Goal: Information Seeking & Learning: Learn about a topic

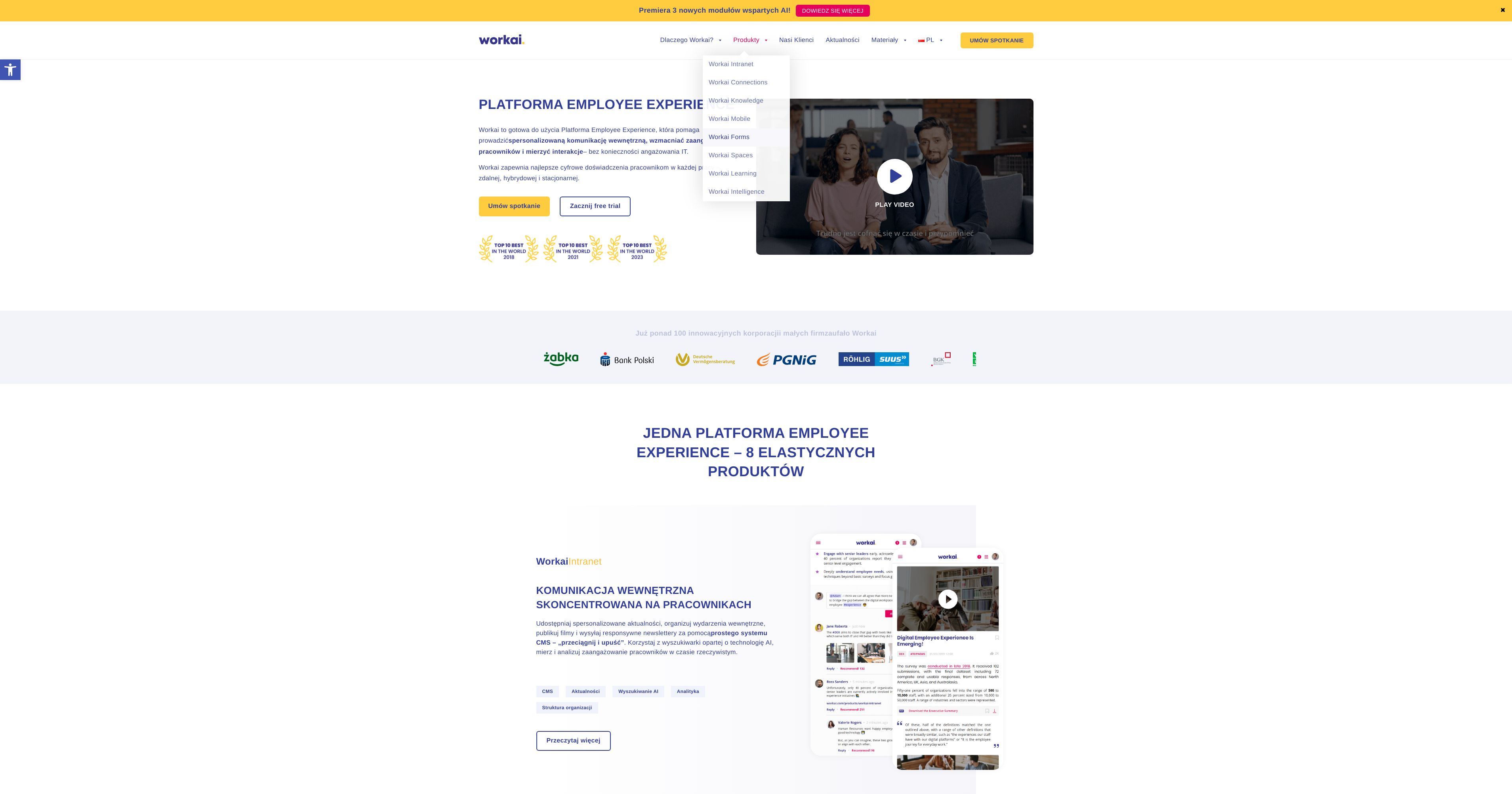
drag, startPoint x: 732, startPoint y: 118, endPoint x: 754, endPoint y: 130, distance: 25.1
click at [732, 118] on link "Workai Mobile" at bounding box center [746, 119] width 87 height 18
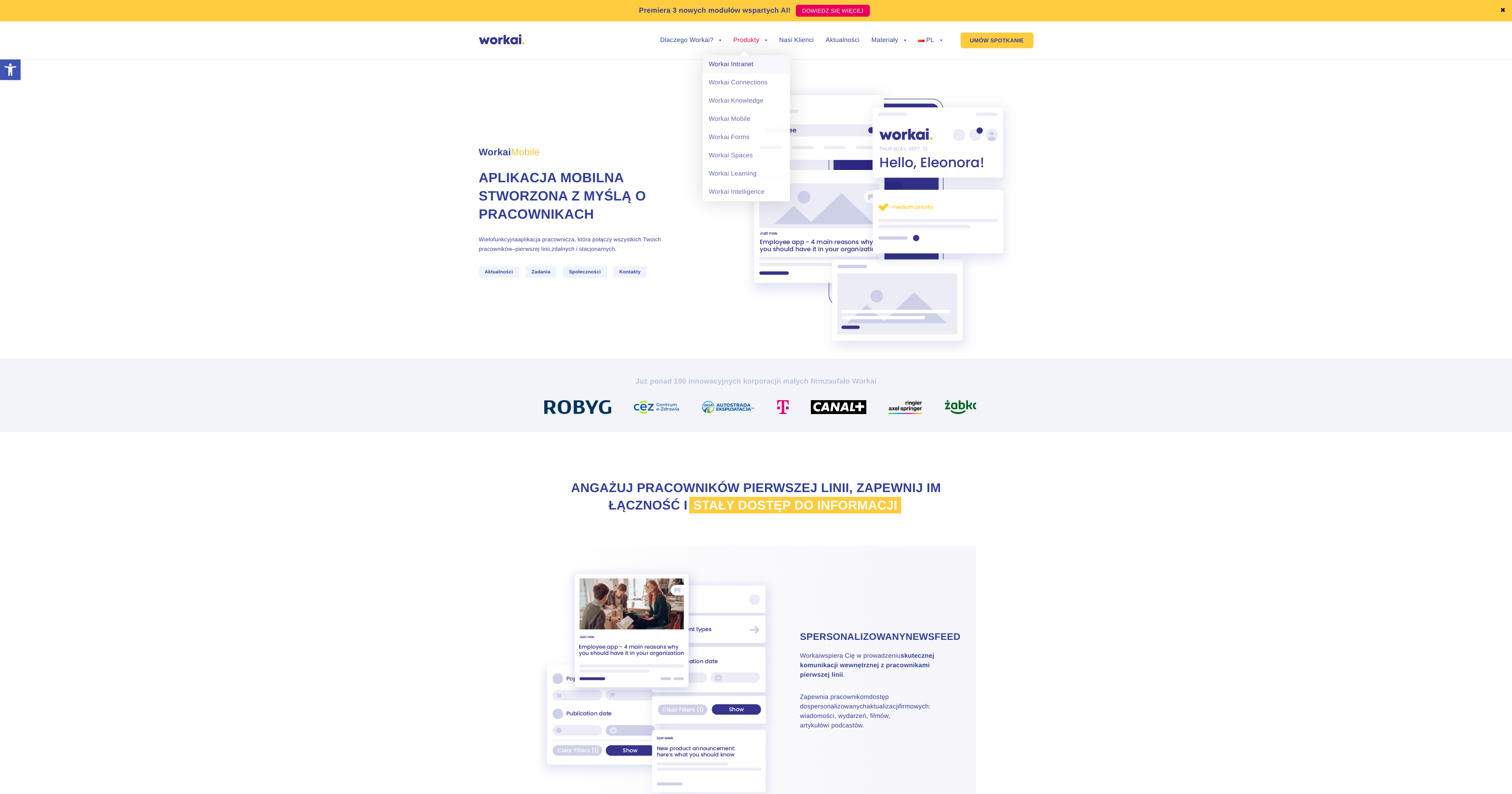
drag, startPoint x: 739, startPoint y: 65, endPoint x: 743, endPoint y: 68, distance: 5.0
click at [739, 65] on link "Workai Intranet" at bounding box center [746, 64] width 87 height 18
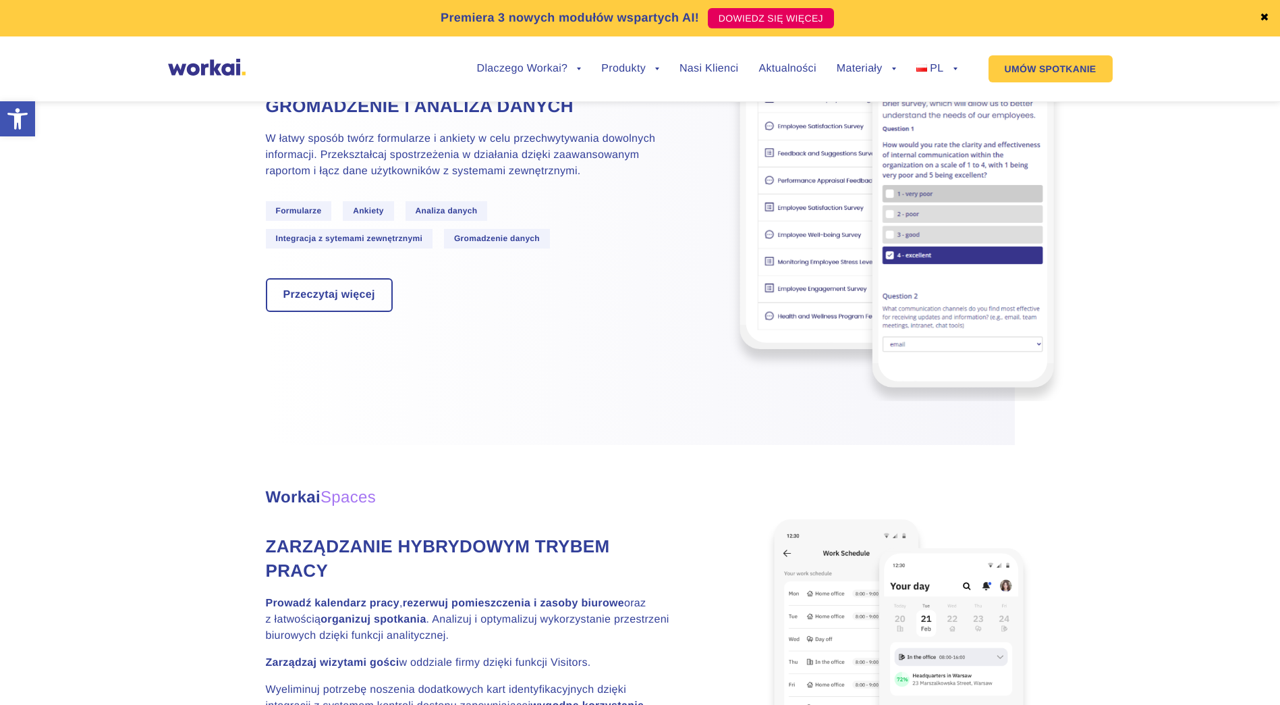
scroll to position [2959, 0]
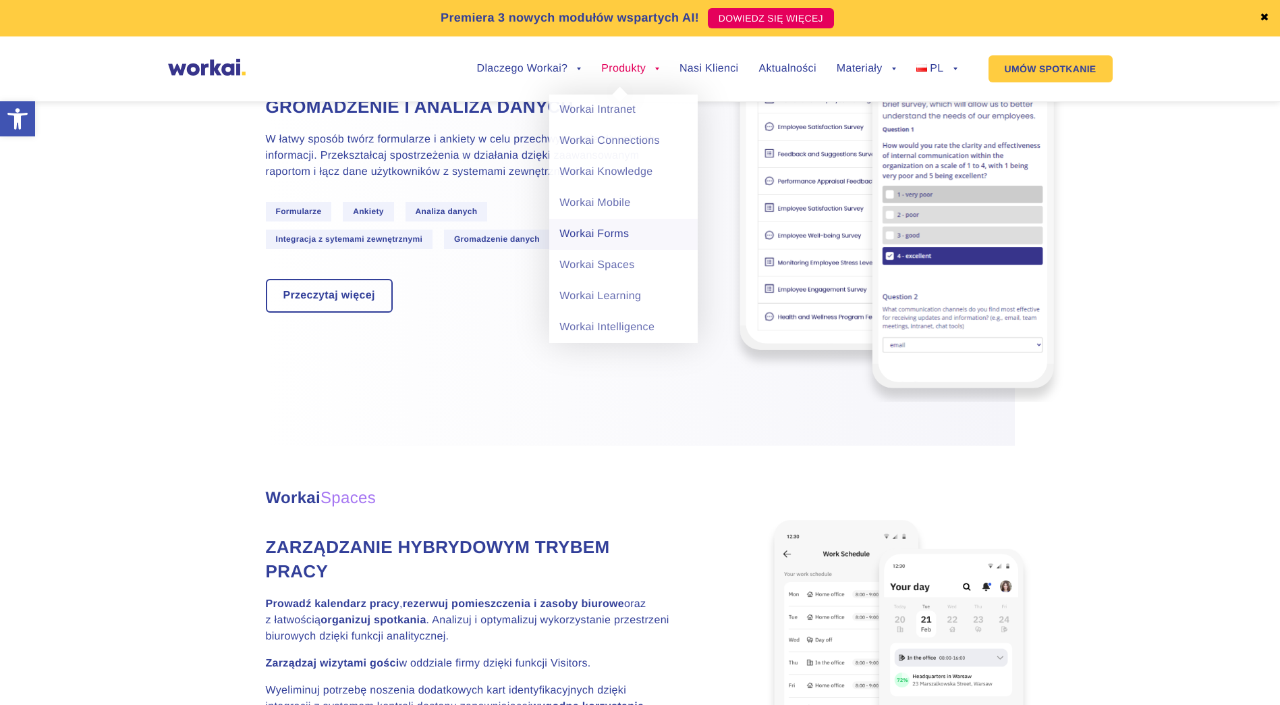
click at [663, 248] on link "Workai Forms" at bounding box center [623, 234] width 148 height 31
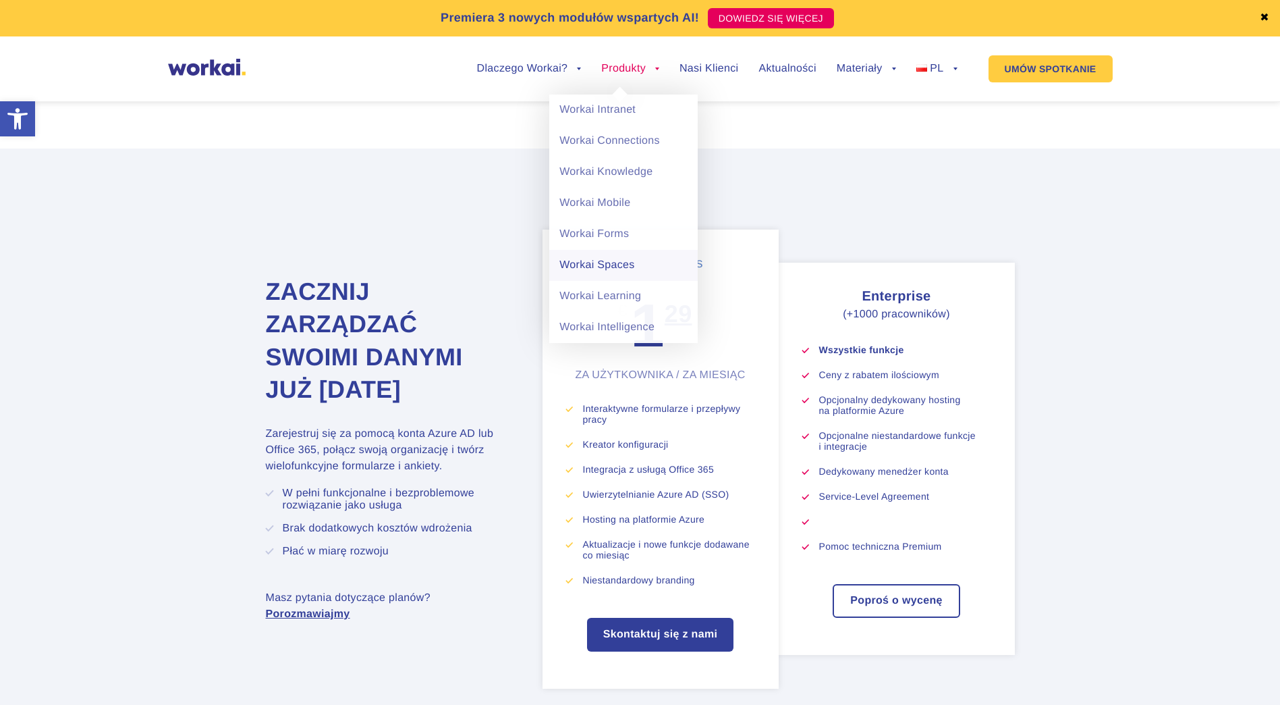
scroll to position [3837, 0]
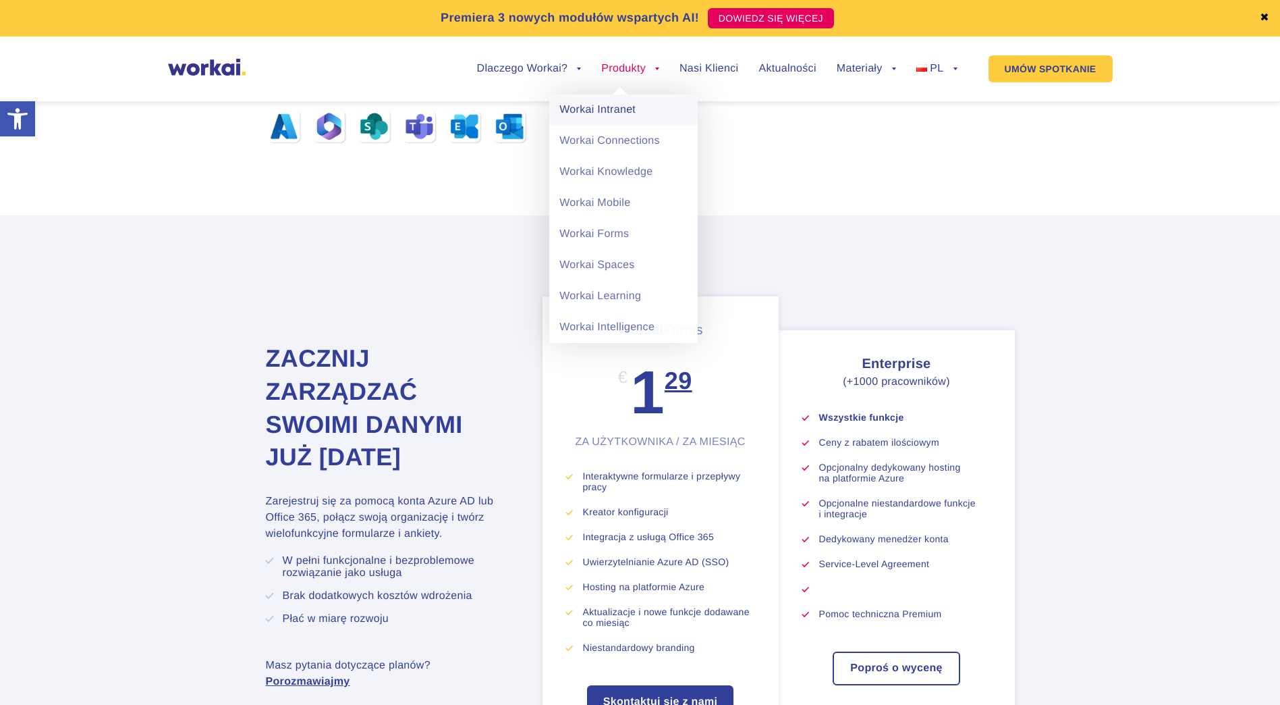
click at [615, 102] on link "Workai Intranet" at bounding box center [623, 109] width 148 height 31
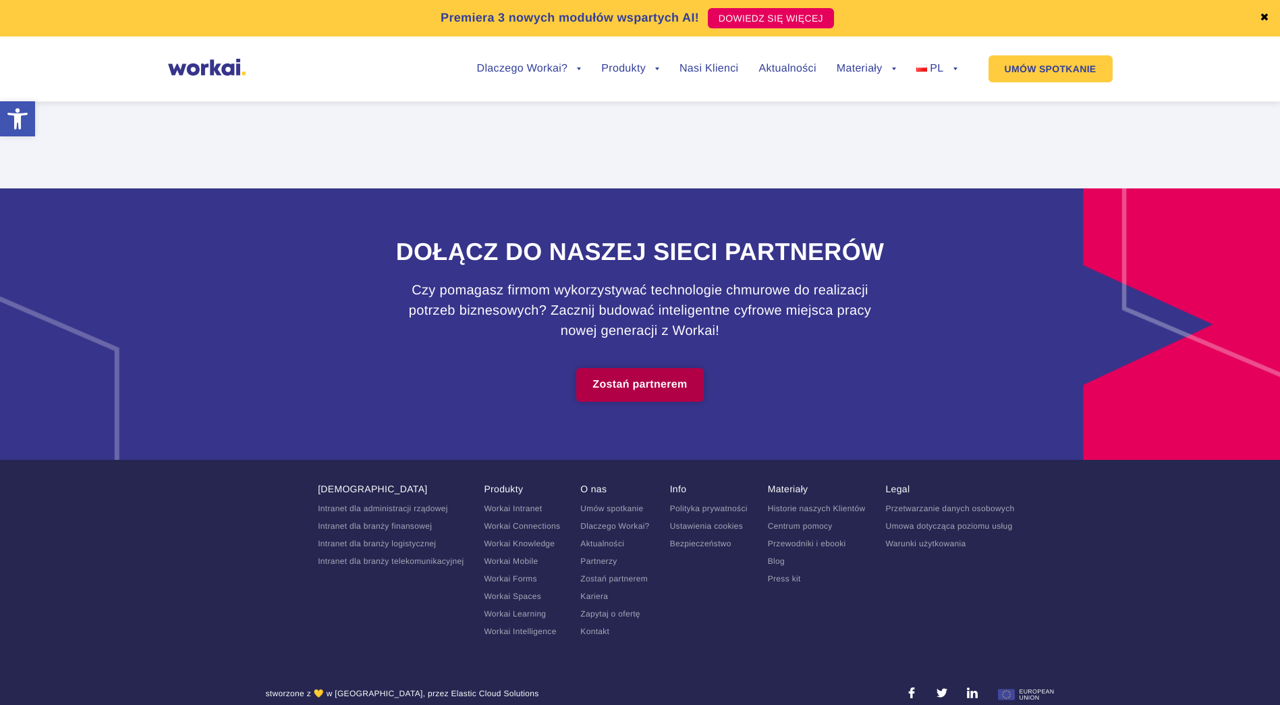
scroll to position [5941, 0]
